Goal: Register for event/course

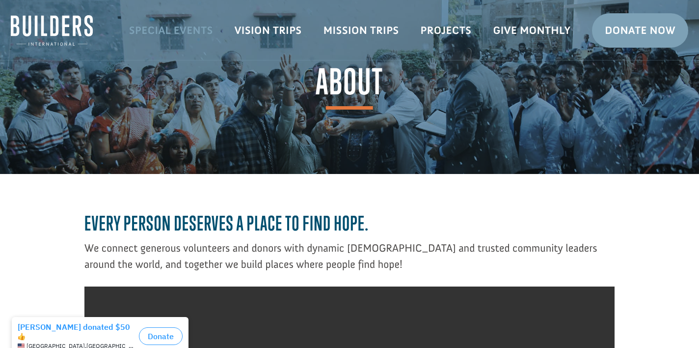
click at [183, 29] on link "Special Events" at bounding box center [171, 30] width 106 height 28
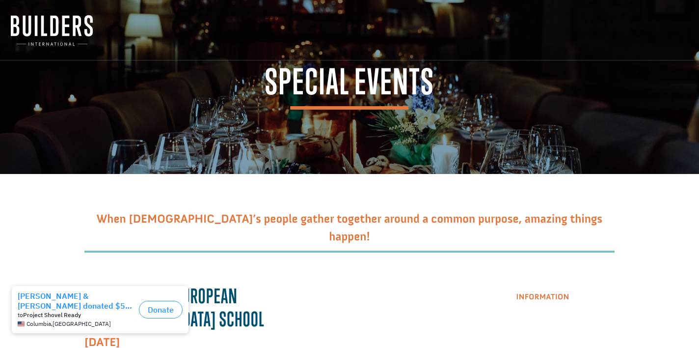
click at [557, 299] on link "Information" at bounding box center [543, 296] width 78 height 25
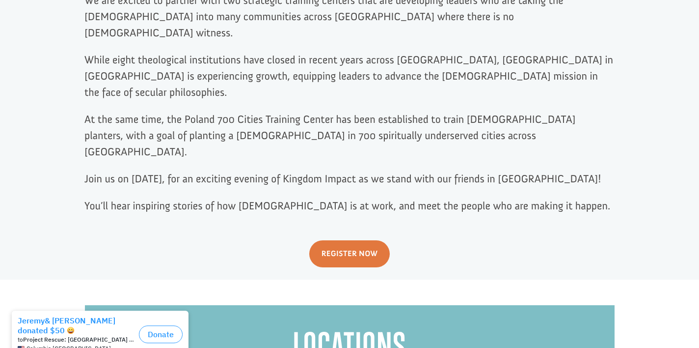
scroll to position [491, 0]
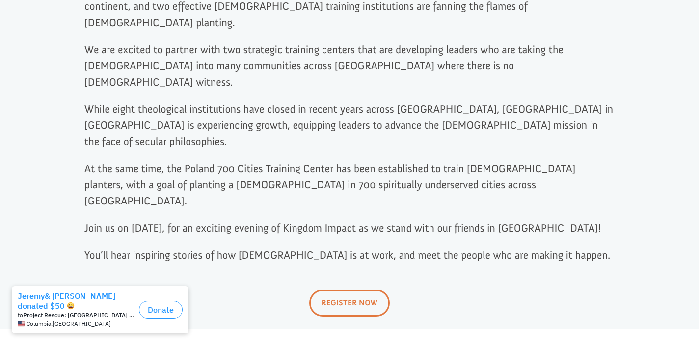
click at [371, 289] on link "REGISTER NOW" at bounding box center [349, 302] width 81 height 27
